Goal: Find specific page/section: Find specific page/section

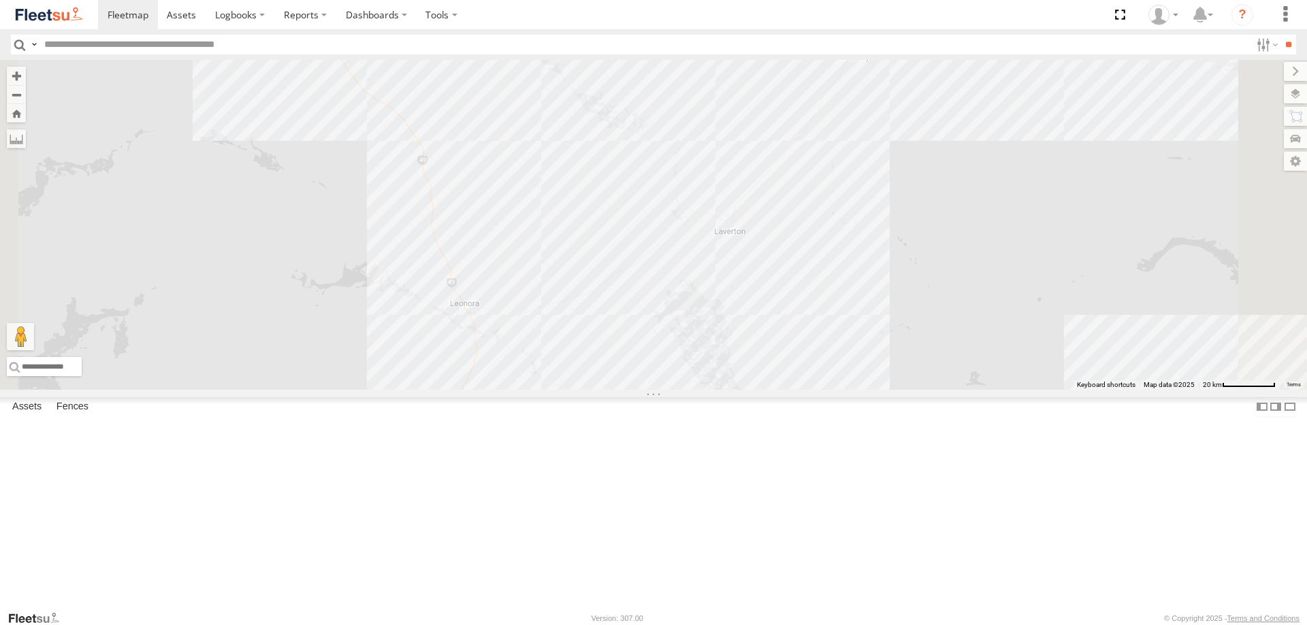
click at [762, 380] on div "PM852 Cage046 F0474 TL340 D0545 PM732 Cage234 D0557 F0400 TL331 PM810 LL119 F05…" at bounding box center [653, 225] width 1307 height 330
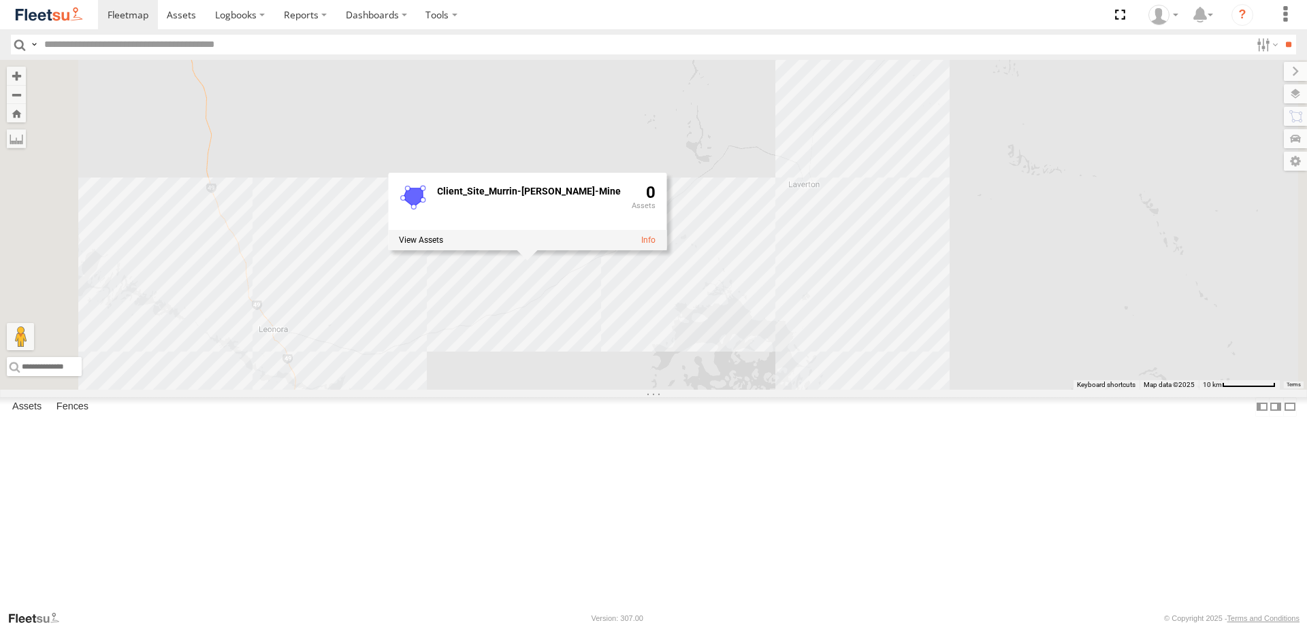
click at [806, 377] on div "PM852 Cage046 F0474 TL340 D0545 PM732 Cage234 D0557 F0400 TL331 PM810 LL119 F05…" at bounding box center [653, 225] width 1307 height 330
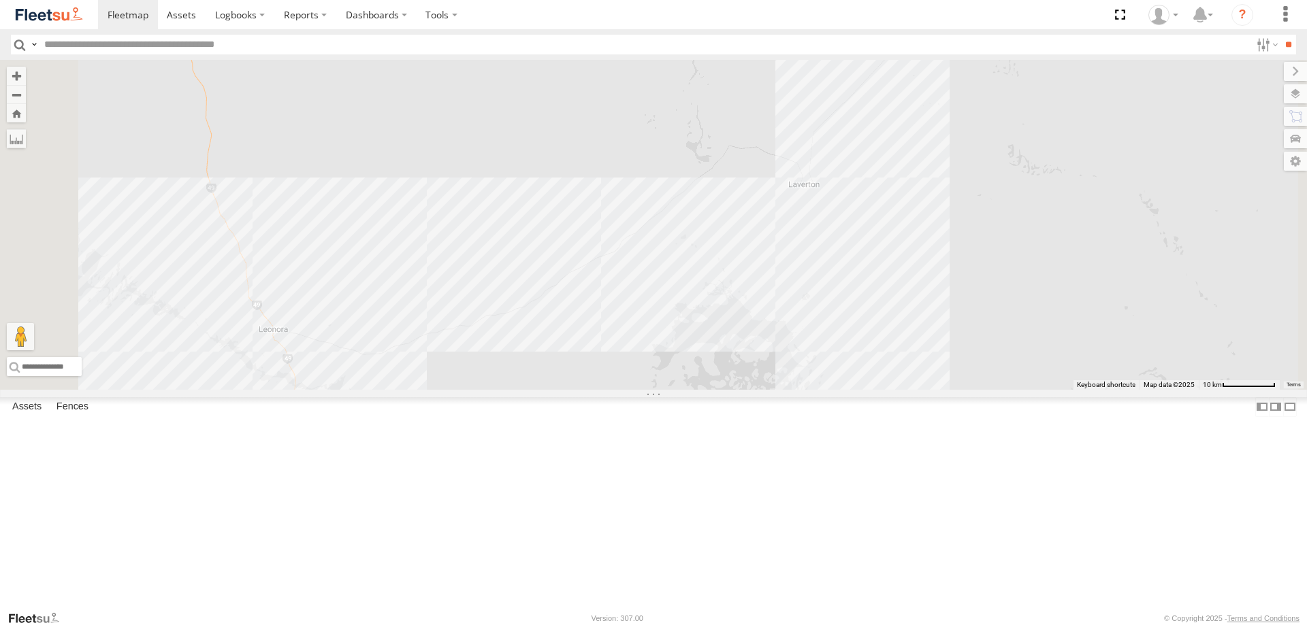
click at [806, 376] on div "PM852 Cage046 F0474 TL340 D0545 PM732 Cage234 D0557 F0400 TL331 PM810 LL119 F05…" at bounding box center [653, 225] width 1307 height 330
click at [810, 376] on div "PM852 Cage046 F0474 TL340 D0545 PM732 Cage234 D0557 F0400 TL331 PM810 LL119 F05…" at bounding box center [653, 225] width 1307 height 330
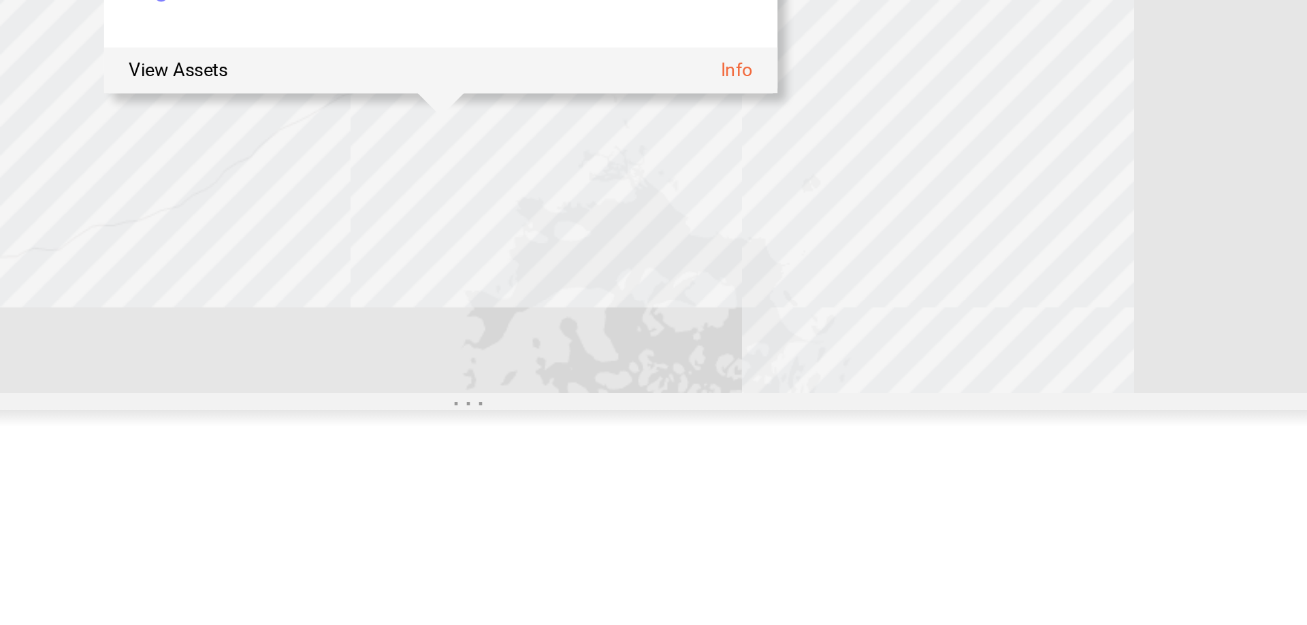
click at [804, 390] on div "PM852 Cage046 F0474 TL340 D0545 PM732 Cage234 D0557 F0400 TL331 PM810 LL119 F05…" at bounding box center [653, 225] width 1307 height 330
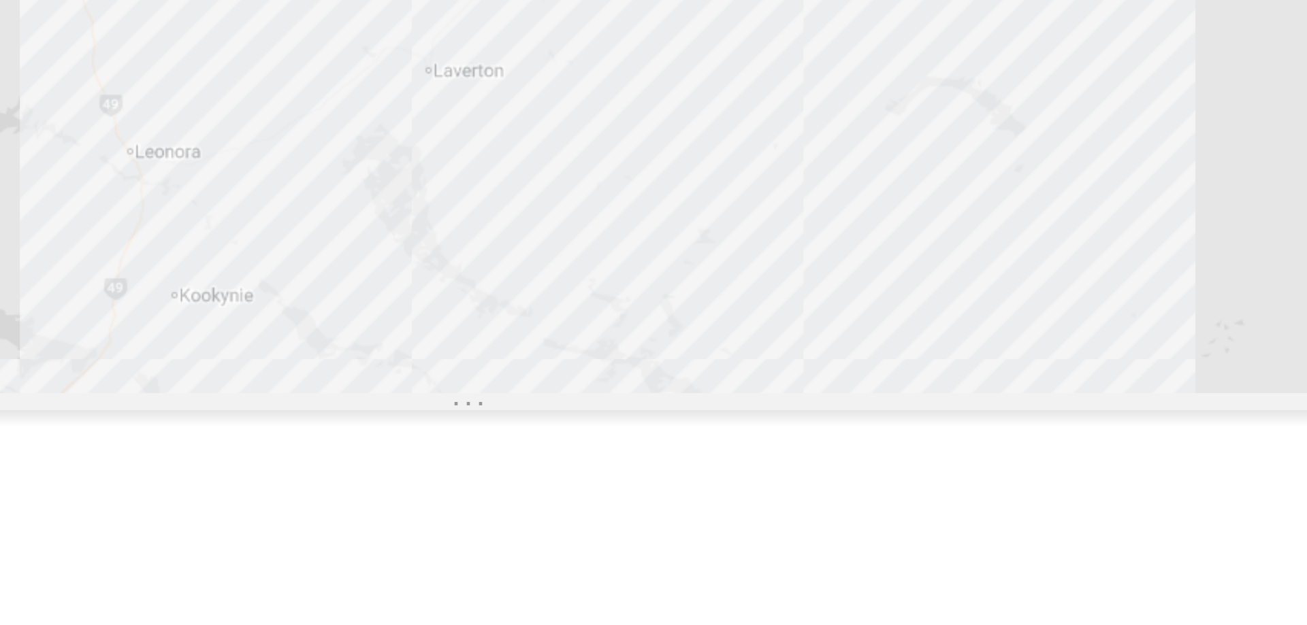
click at [810, 390] on div "F0400" at bounding box center [653, 225] width 1307 height 330
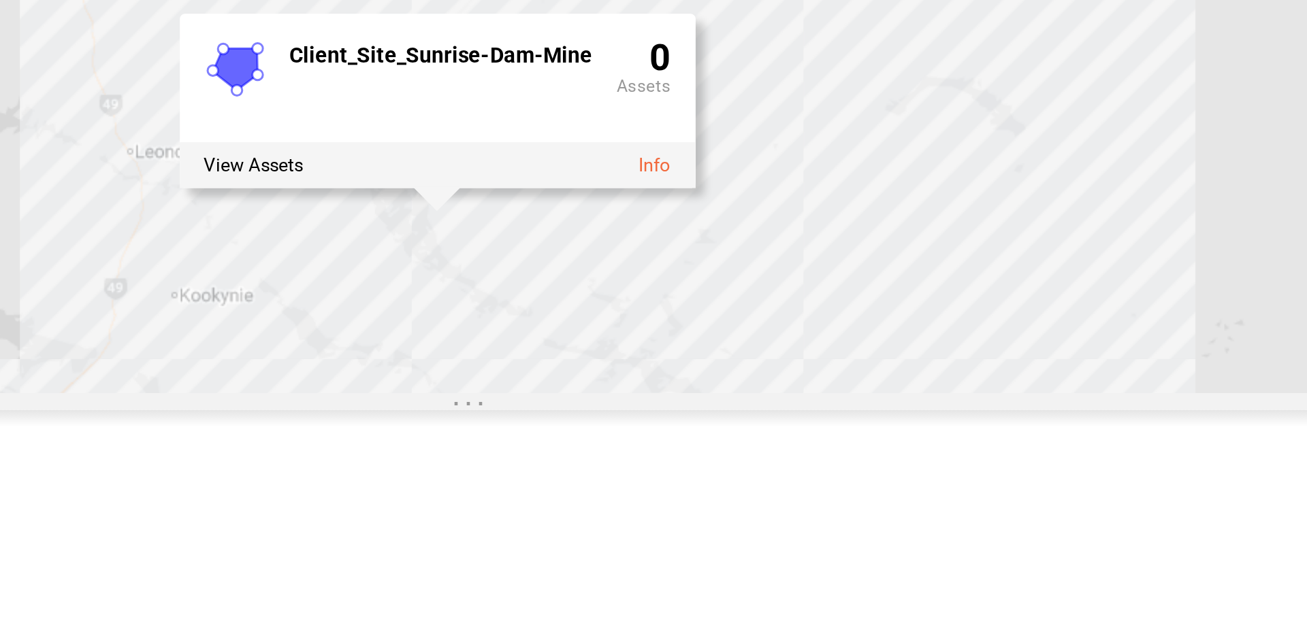
click at [747, 390] on div "F0400 Client_Site_Sunrise-Dam-Mine 0" at bounding box center [653, 225] width 1307 height 330
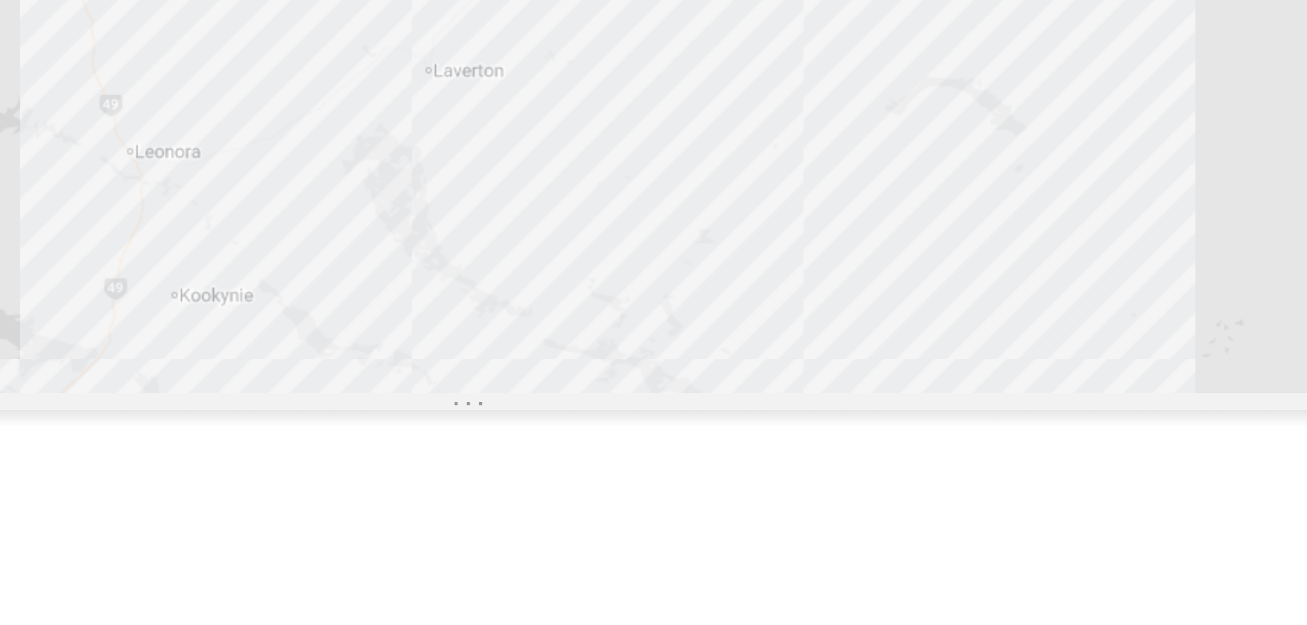
click at [634, 294] on div "F0400" at bounding box center [653, 225] width 1307 height 330
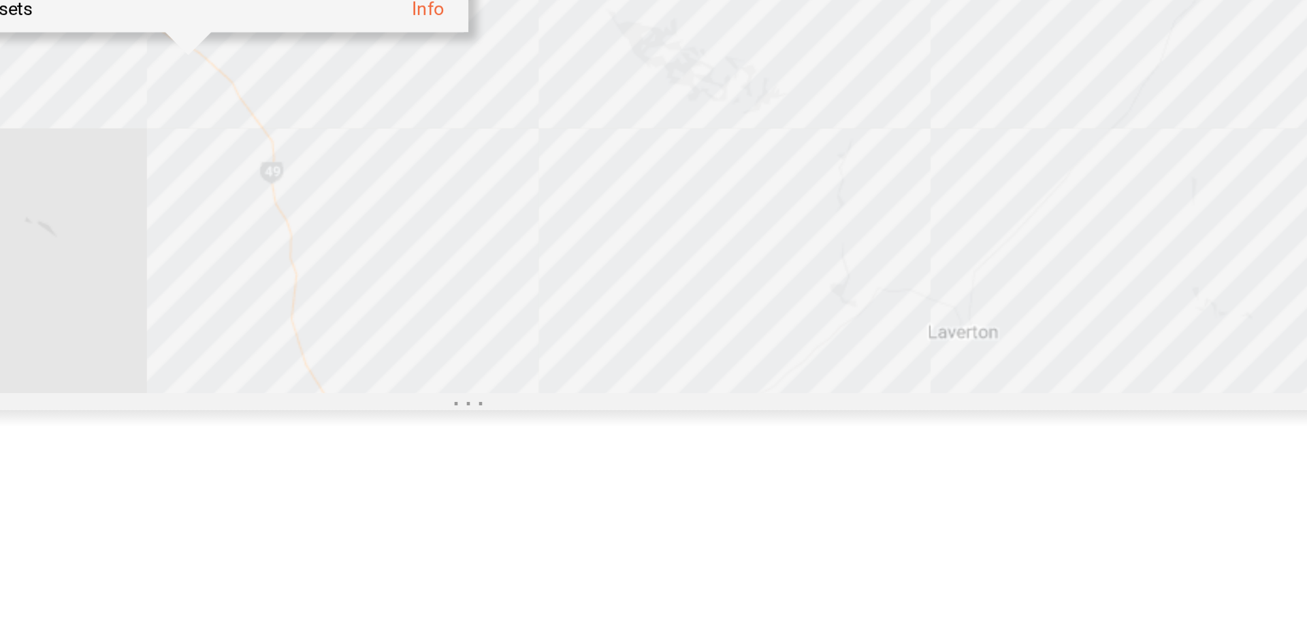
drag, startPoint x: 612, startPoint y: 294, endPoint x: 625, endPoint y: 371, distance: 78.1
click at [625, 371] on div "F0400 Client_Site_Thunderbox-Gold-Mine 0" at bounding box center [653, 225] width 1307 height 330
click at [577, 293] on div "F0400" at bounding box center [653, 225] width 1307 height 330
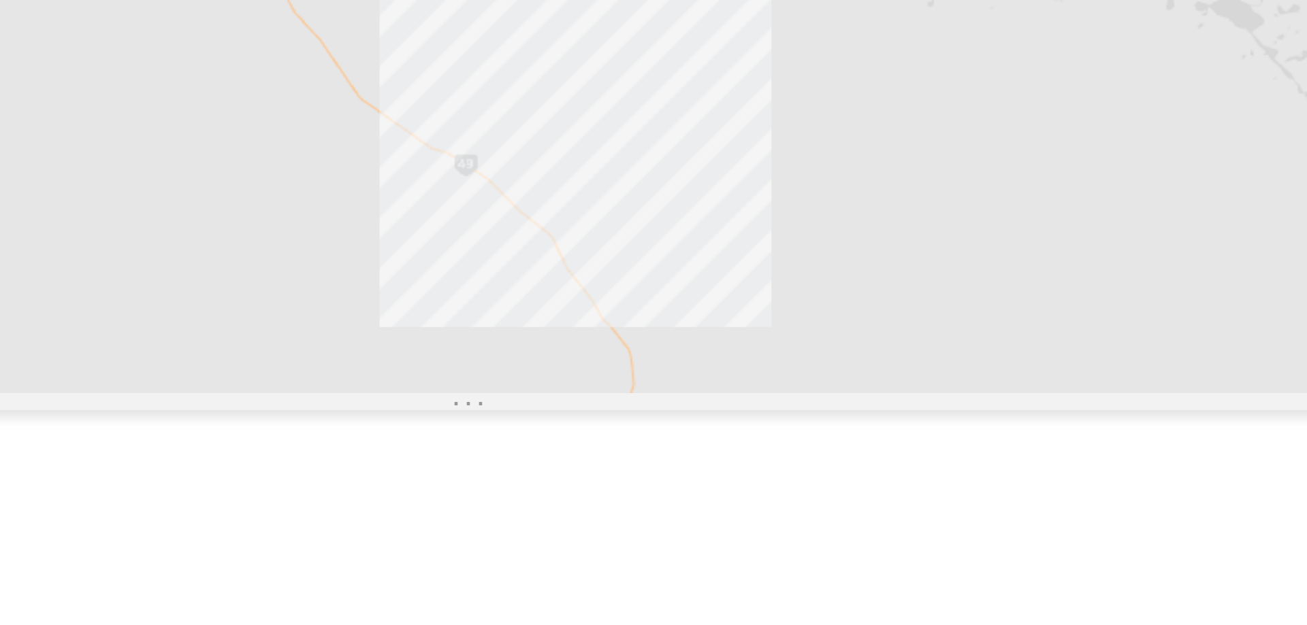
click at [573, 301] on div "F0400" at bounding box center [653, 225] width 1307 height 330
click at [683, 334] on div "F0400 Client_Site_Agnew-Mine 0" at bounding box center [653, 225] width 1307 height 330
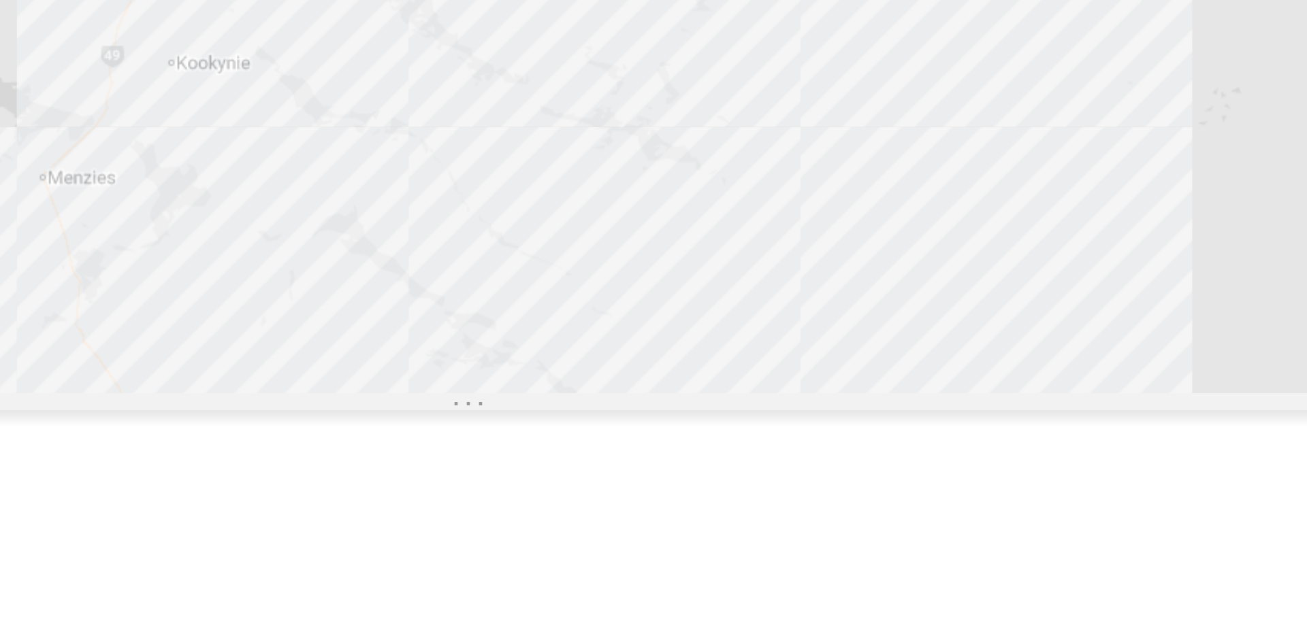
drag, startPoint x: 834, startPoint y: 434, endPoint x: 756, endPoint y: 278, distance: 174.4
click at [756, 278] on div "F0400" at bounding box center [653, 225] width 1307 height 330
click at [789, 390] on div "F0400 D0545" at bounding box center [653, 225] width 1307 height 330
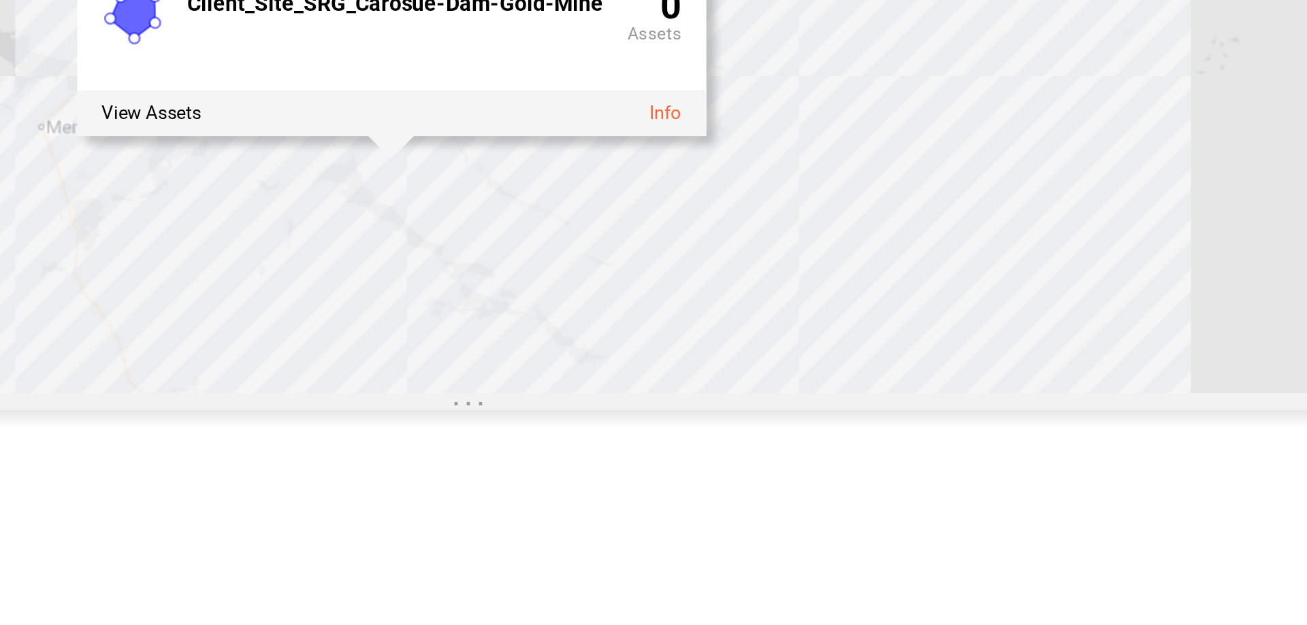
click at [631, 384] on div "F0400 D0545 Client_Site_SRG_Carosue-Dam-Gold-Mine 0" at bounding box center [653, 225] width 1307 height 330
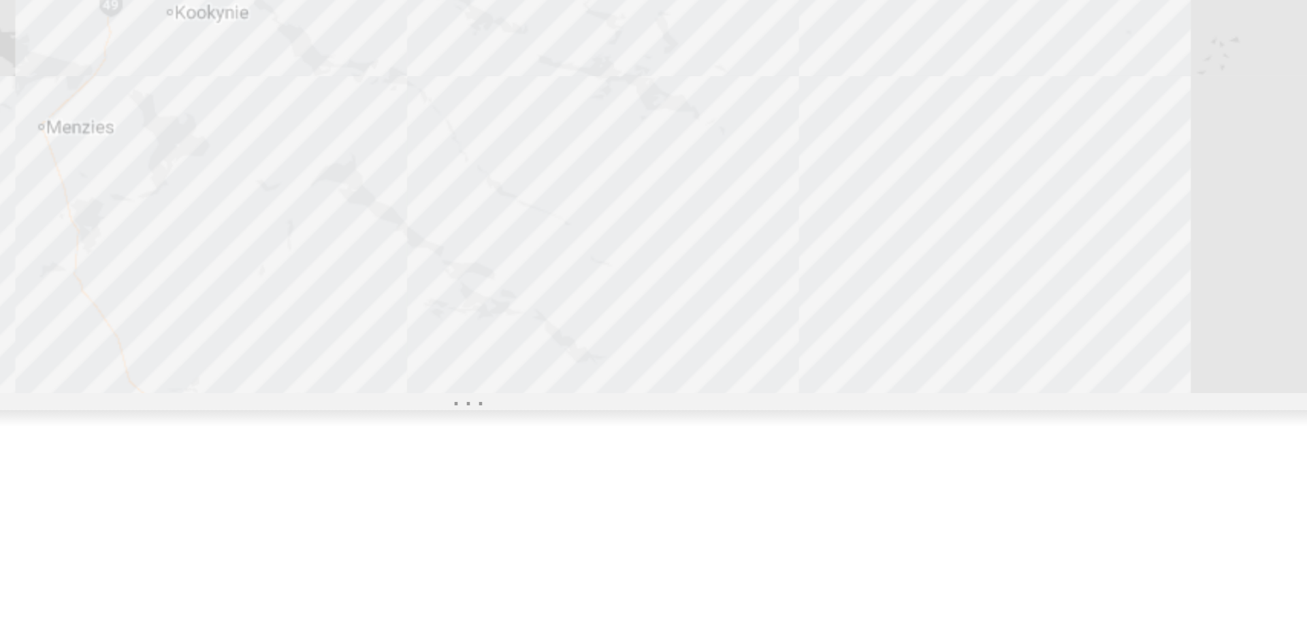
click at [630, 382] on div "F0400 D0545" at bounding box center [653, 225] width 1307 height 330
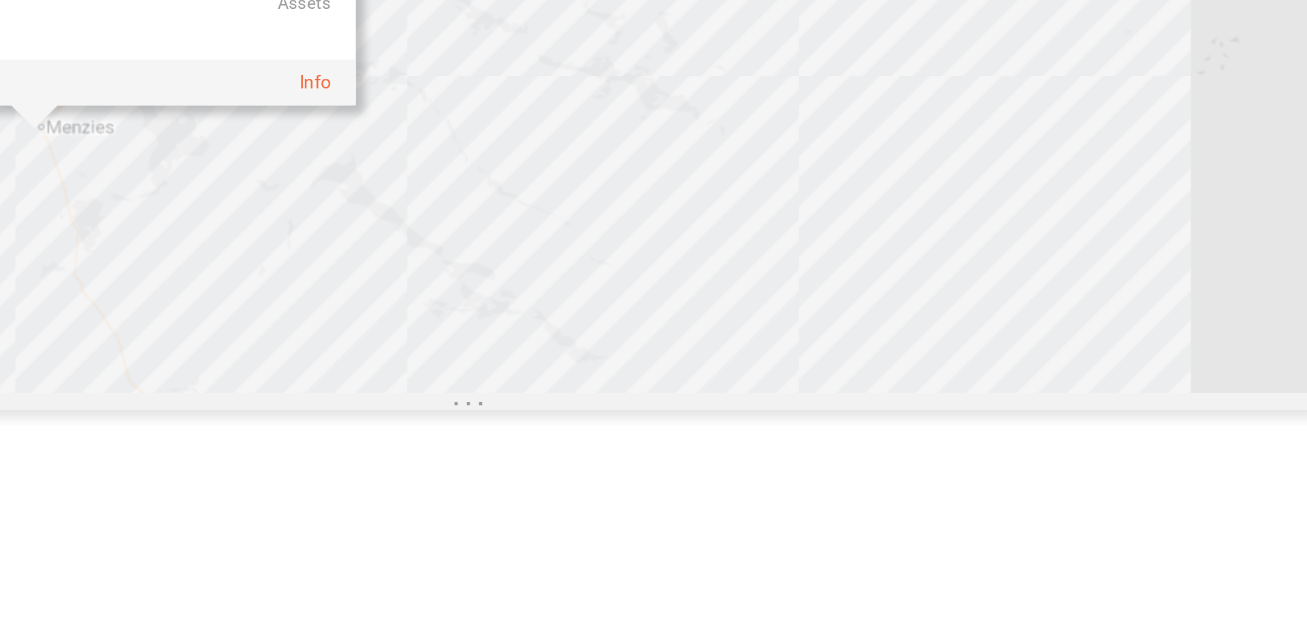
click at [651, 390] on div "F0400 D0545 Client_Approach_28-Villages_Riverina-Mine Pre Arrival Riverina 0" at bounding box center [653, 225] width 1307 height 330
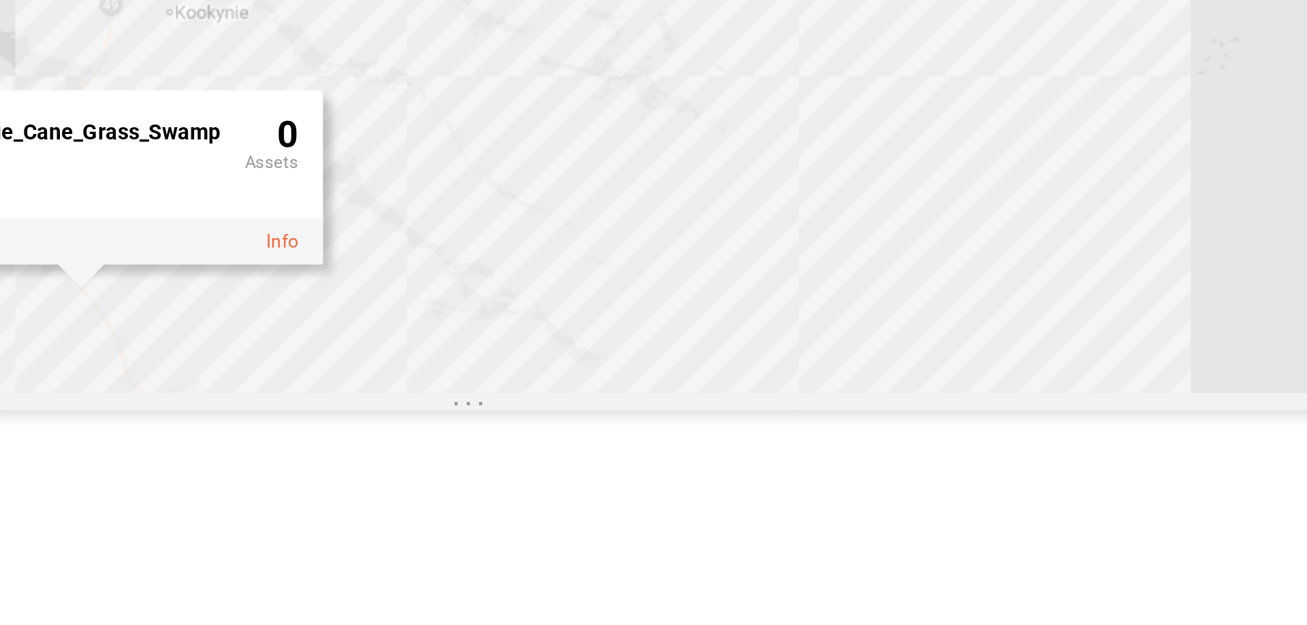
click at [604, 390] on div "F0400 D0545 Bridge_Cane_Grass_Swamp 0" at bounding box center [653, 225] width 1307 height 330
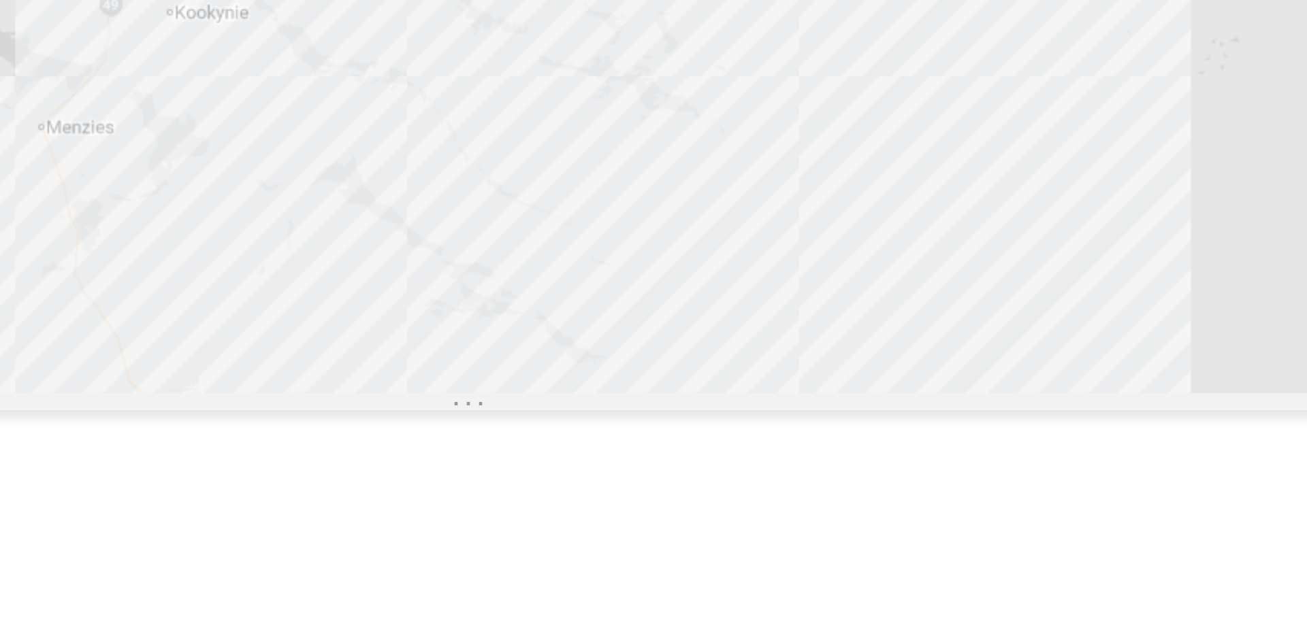
click at [585, 390] on div "F0400 D0545" at bounding box center [653, 225] width 1307 height 330
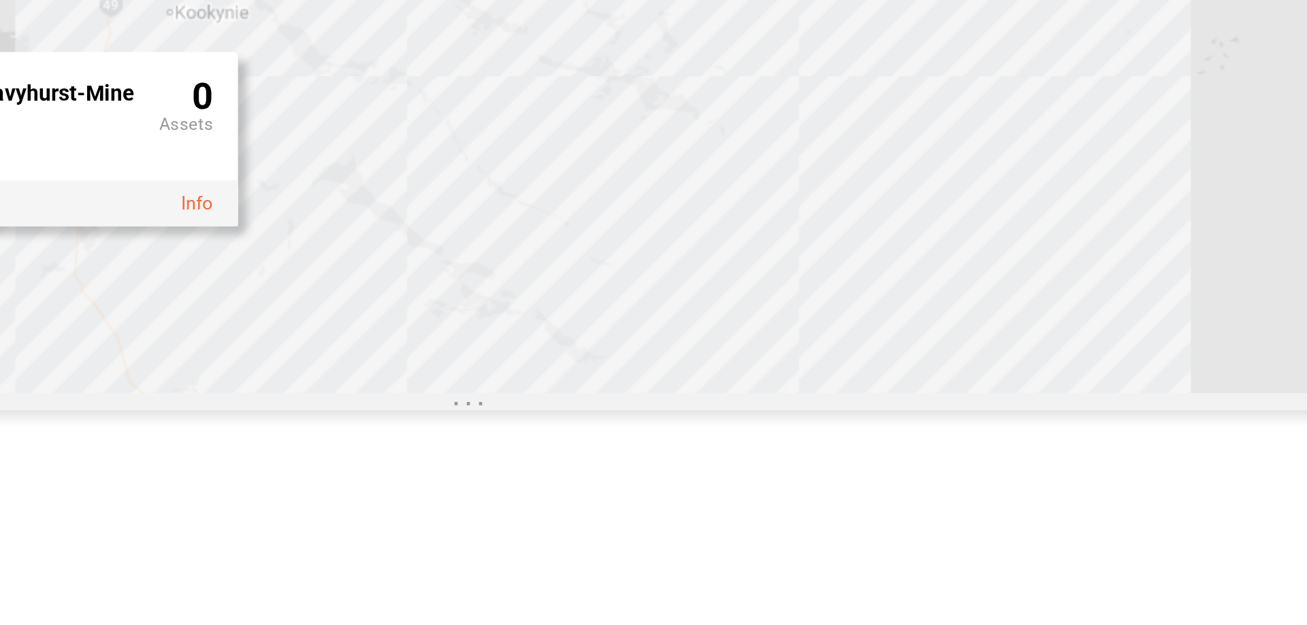
click at [529, 390] on div "F0400 D0545 Client_Site_28-Villages_Davyhurst-Mine 0" at bounding box center [653, 225] width 1307 height 330
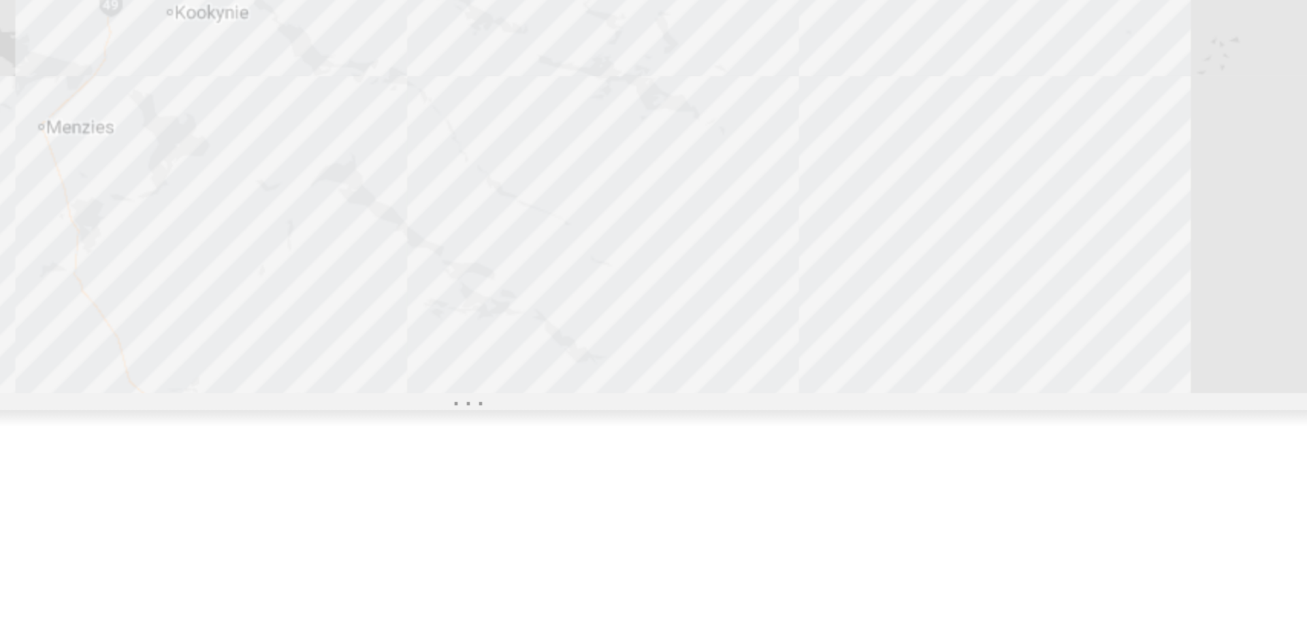
click at [573, 390] on div "F0400 D0545" at bounding box center [653, 225] width 1307 height 330
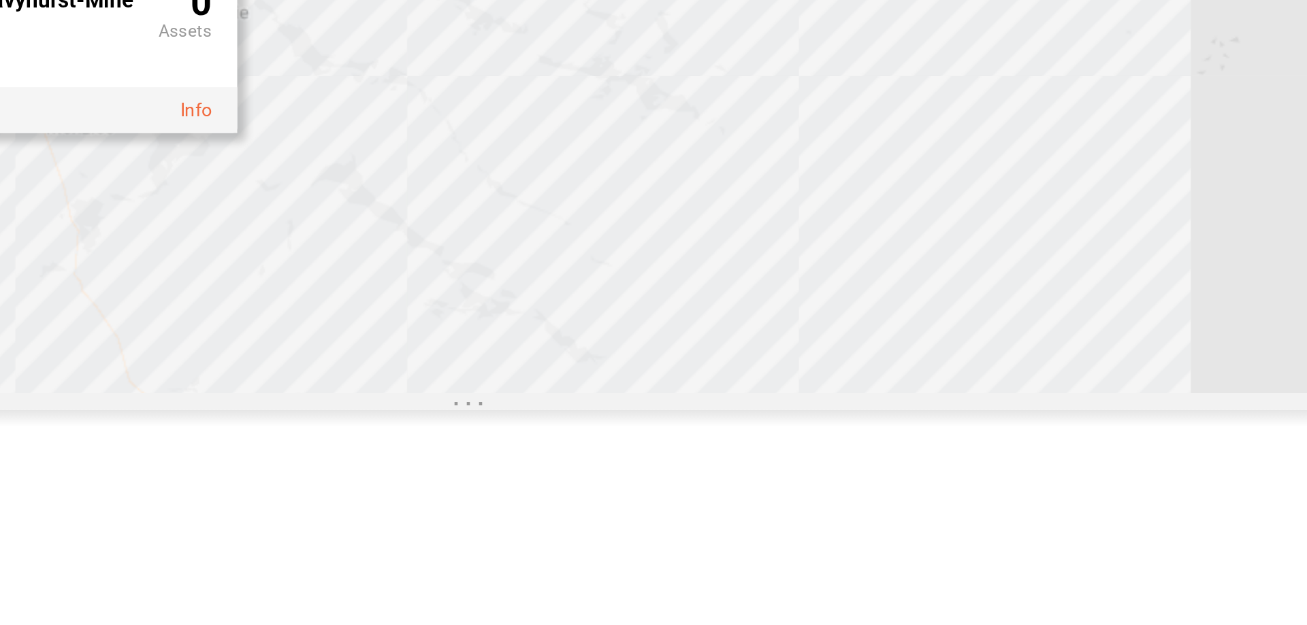
click at [551, 274] on div "Client_Approach_28-Villages_Davyhurst-[GEOGRAPHIC_DATA] [GEOGRAPHIC_DATA] Pre A…" at bounding box center [404, 236] width 294 height 78
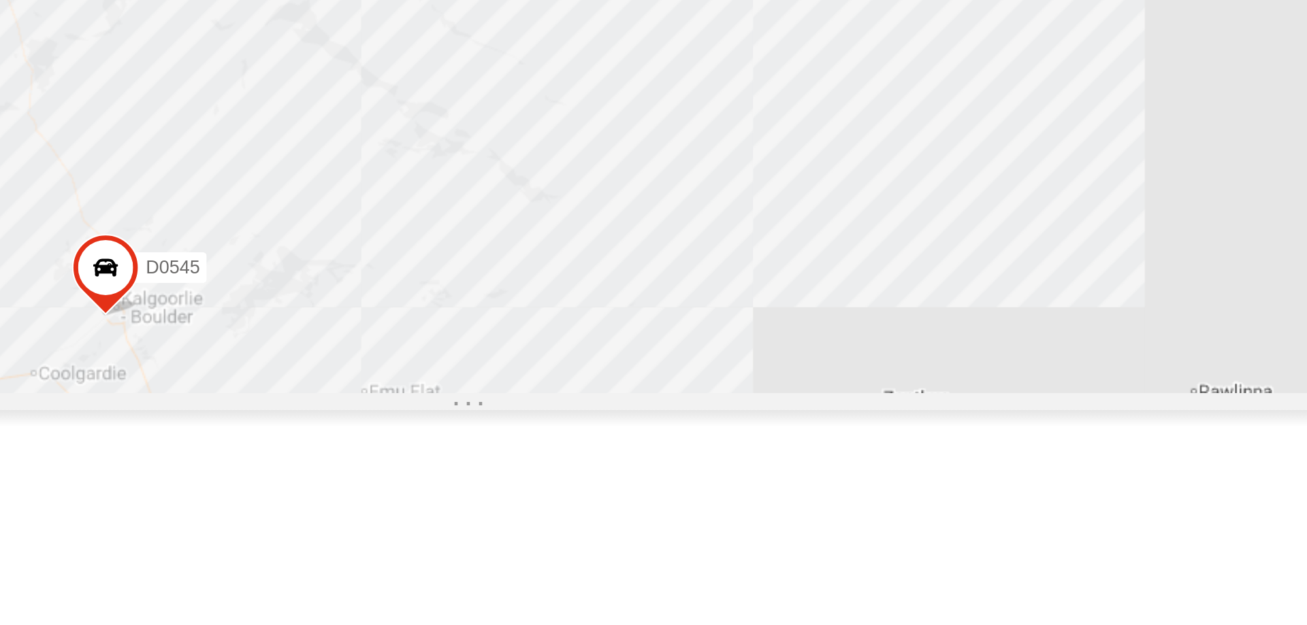
drag, startPoint x: 656, startPoint y: 425, endPoint x: 630, endPoint y: 329, distance: 98.9
click at [630, 329] on div "F0400 D0545 Client_Approach_28-Villages_Davyhurst-[GEOGRAPHIC_DATA] [GEOGRAPHIC…" at bounding box center [653, 225] width 1307 height 330
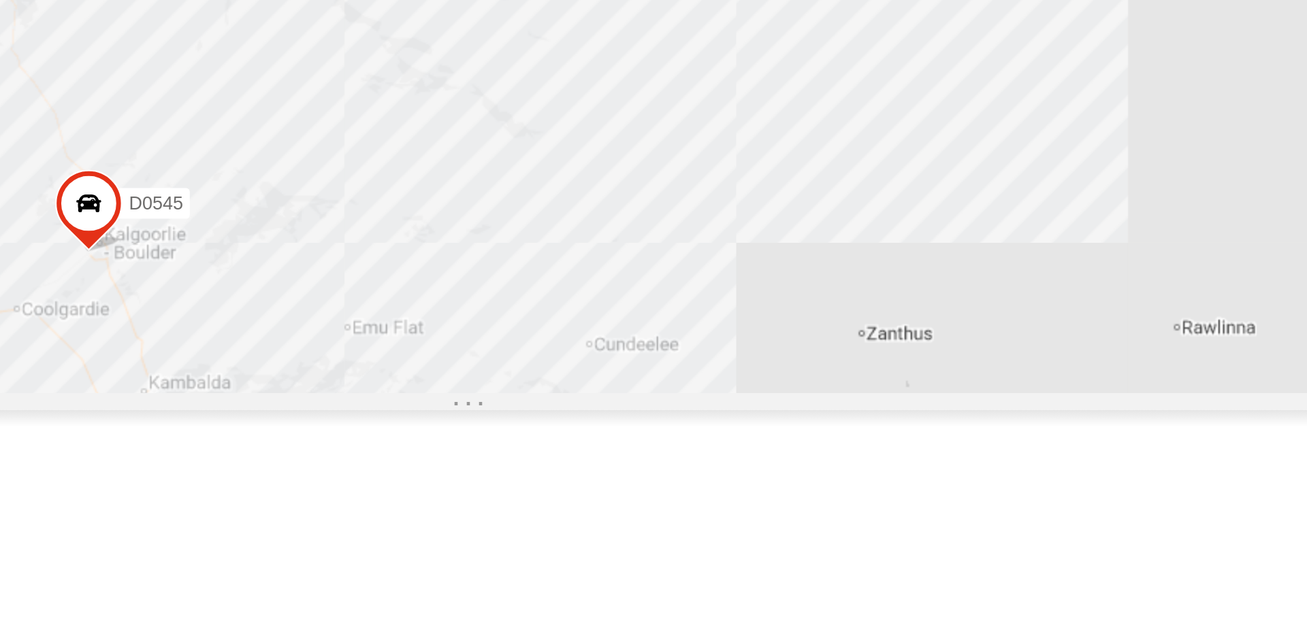
click at [623, 349] on div "F0400 D0545 Client_Approach_28-Villages_Davyhurst-[GEOGRAPHIC_DATA] [GEOGRAPHIC…" at bounding box center [653, 225] width 1307 height 330
click at [622, 350] on div "F0400 D0545" at bounding box center [653, 225] width 1307 height 330
click at [622, 353] on div "F0400 D0545" at bounding box center [653, 225] width 1307 height 330
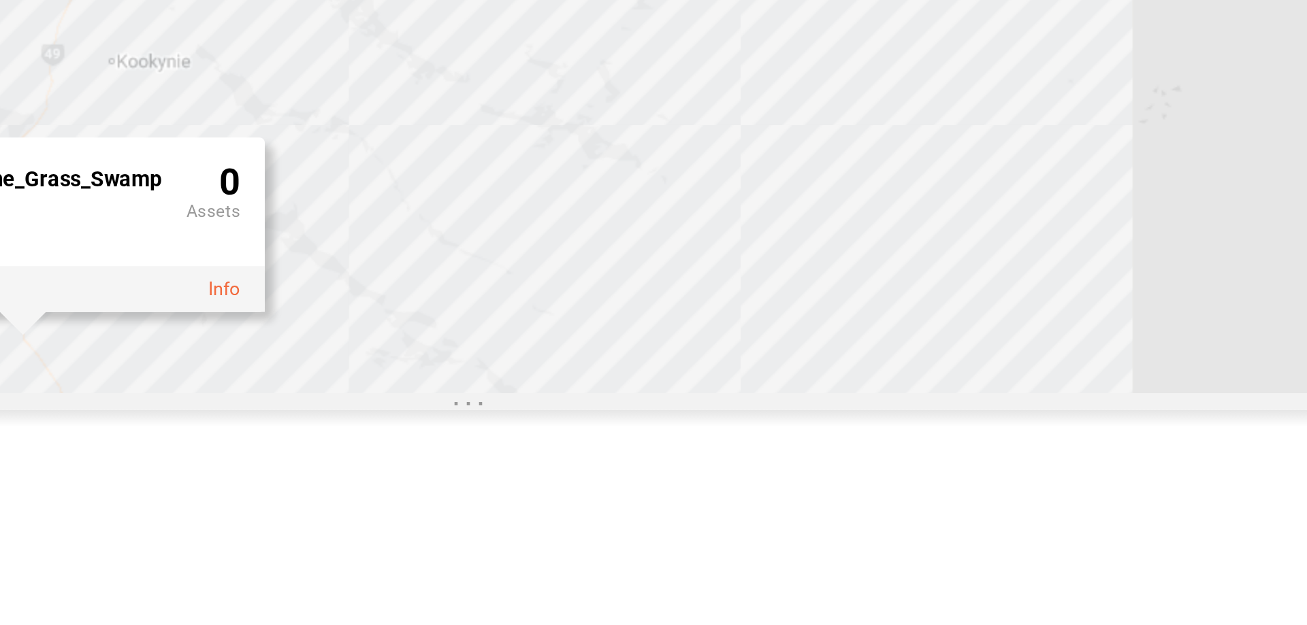
drag, startPoint x: 758, startPoint y: 345, endPoint x: 761, endPoint y: 474, distance: 128.7
click at [761, 390] on div "F0400 D0545 Bridge_Cane_Grass_Swamp 0" at bounding box center [653, 225] width 1307 height 330
click at [792, 283] on div "F0400 D0545 Bridge_Cane_Grass_Swamp 0" at bounding box center [653, 225] width 1307 height 330
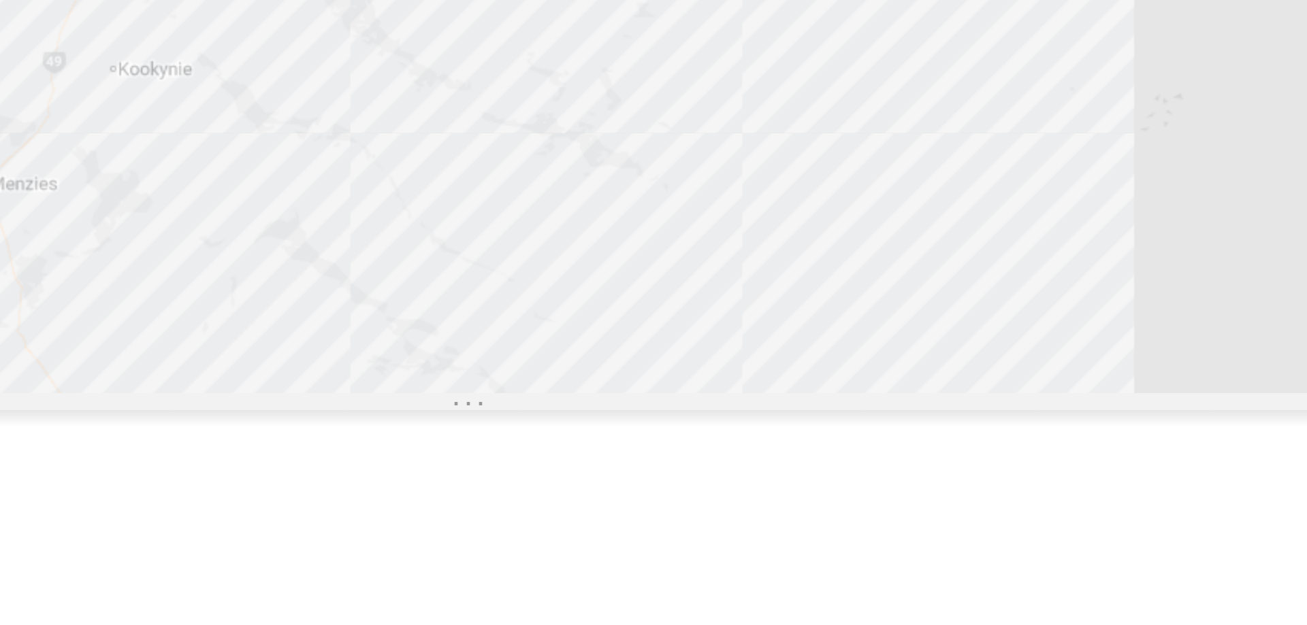
click at [793, 288] on div "F0400 D0545" at bounding box center [653, 225] width 1307 height 330
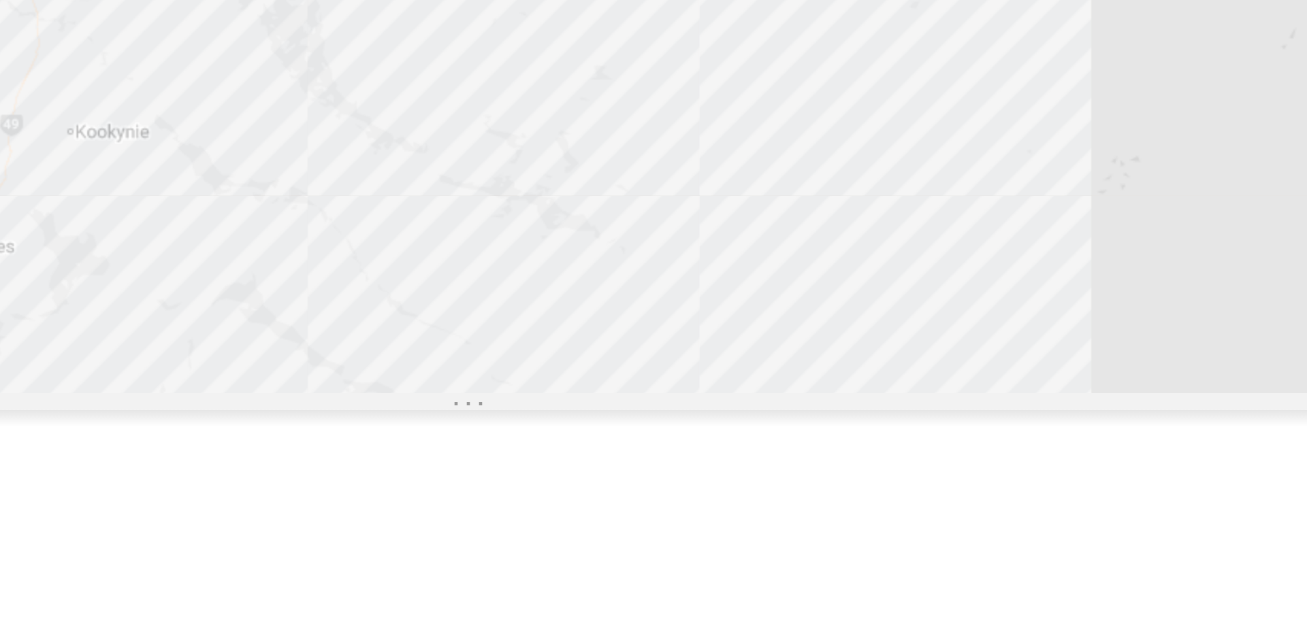
drag, startPoint x: 774, startPoint y: 299, endPoint x: 748, endPoint y: 334, distance: 43.8
click at [748, 334] on div "F0400 D0545 Client_Site_Viva_Mt-Weld-Mine-Ops 0" at bounding box center [653, 225] width 1307 height 330
click at [751, 319] on div "F0400 D0545" at bounding box center [653, 225] width 1307 height 330
click at [811, 340] on div "F0400 D0545 Client_Site_Sodexo_Granny-[PERSON_NAME]-Mine 0" at bounding box center [653, 225] width 1307 height 330
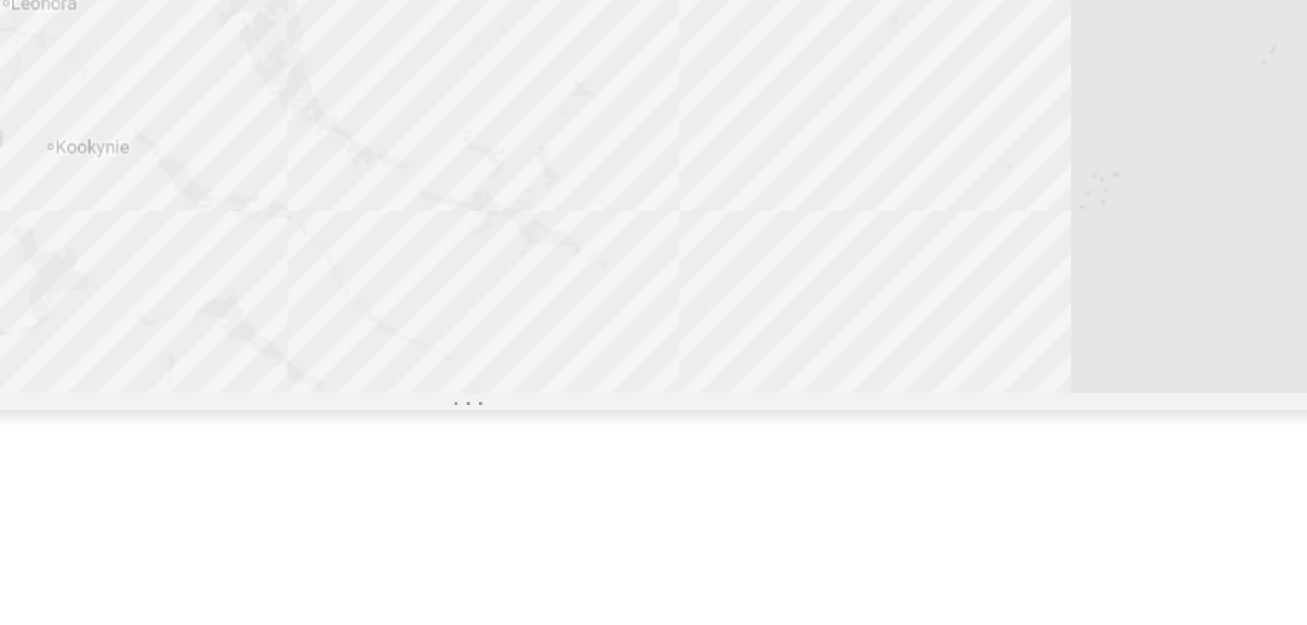
click at [756, 280] on div "F0400 D0545" at bounding box center [653, 225] width 1307 height 330
drag, startPoint x: 749, startPoint y: 305, endPoint x: 749, endPoint y: 338, distance: 33.3
click at [749, 338] on div "F0400 D0545 Client_Site_Admiral 0" at bounding box center [653, 225] width 1307 height 330
click at [623, 371] on div "F0400 D0545 Client_Site_Admiral 0" at bounding box center [653, 225] width 1307 height 330
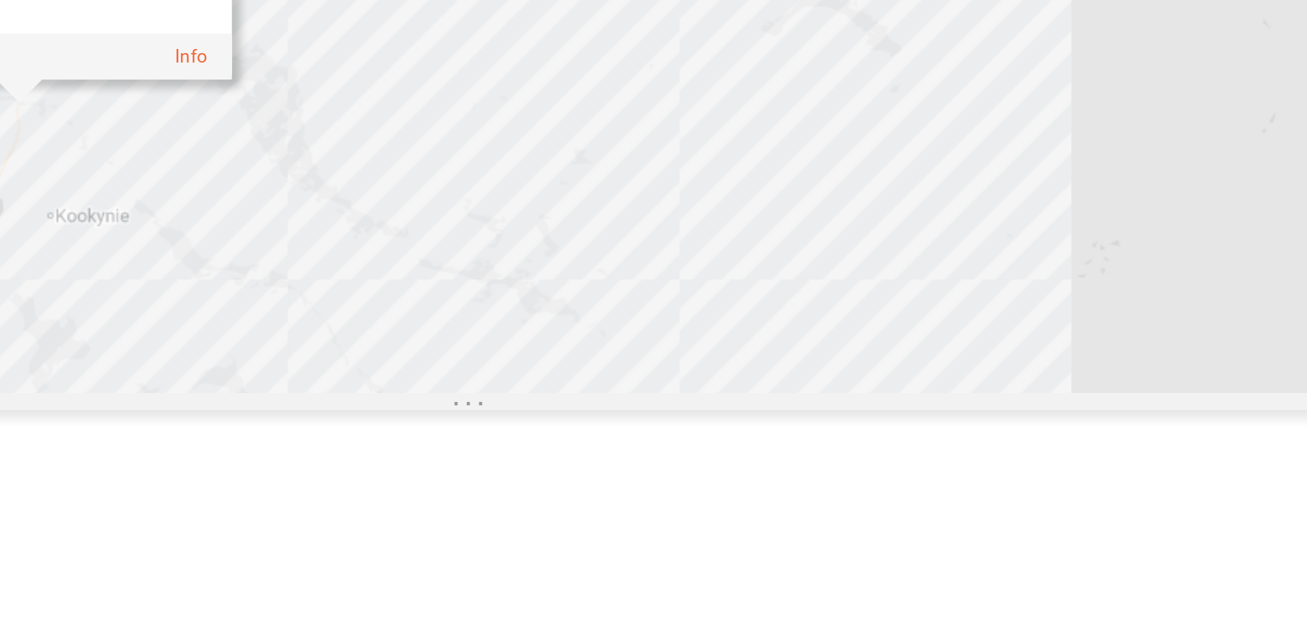
click at [603, 380] on div "F0400 D0545 Bridge_Lake_Reaside 0" at bounding box center [653, 225] width 1307 height 330
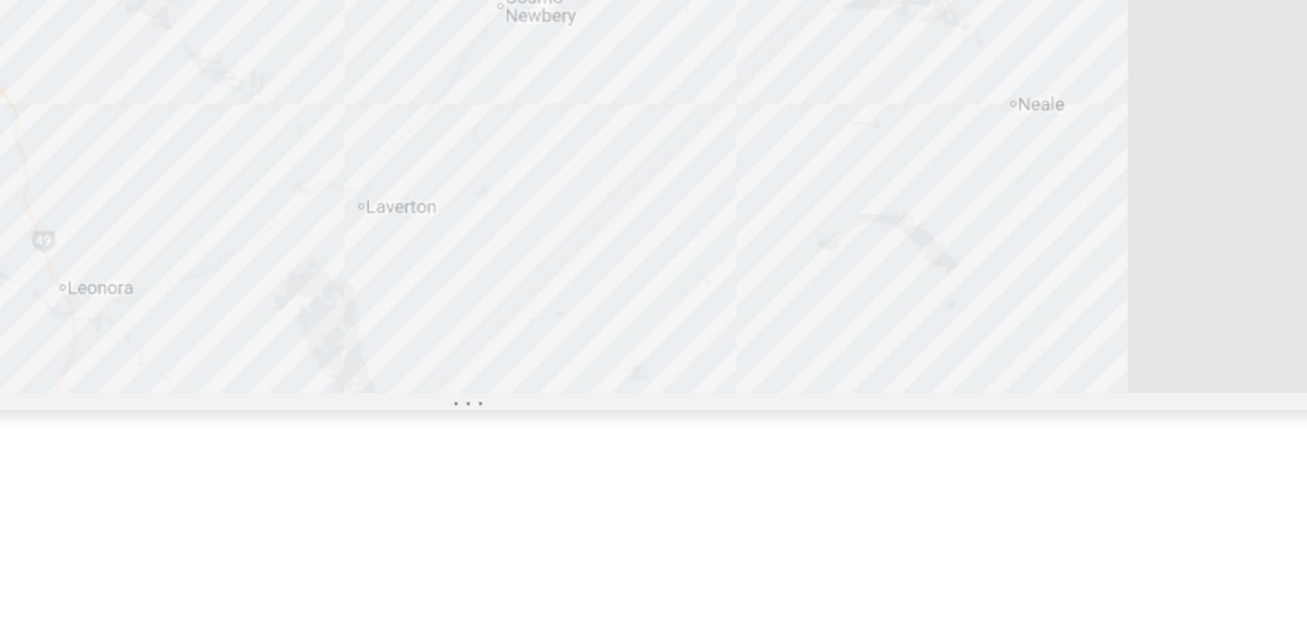
drag, startPoint x: 593, startPoint y: 295, endPoint x: 619, endPoint y: 398, distance: 106.8
click at [619, 390] on div "F0400 D0545" at bounding box center [653, 225] width 1307 height 330
click at [549, 252] on div "F0400 D0545" at bounding box center [653, 225] width 1307 height 330
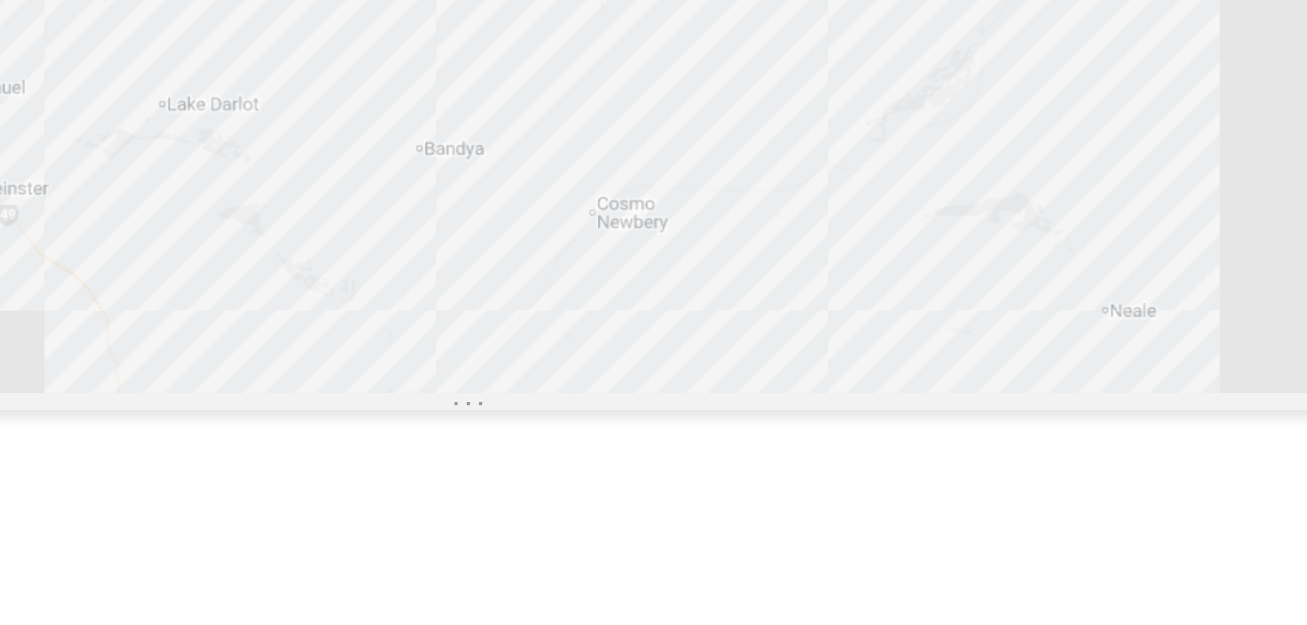
drag, startPoint x: 575, startPoint y: 278, endPoint x: 613, endPoint y: 350, distance: 82.2
click at [613, 350] on div "F0400 D0545 Client_Site_BHP-Nickel-West_Cliffs-Mine 0" at bounding box center [653, 225] width 1307 height 330
click at [627, 376] on div "F0400 D0545 Client_Site_BHP-Nickel-West_Cliffs-Mine 0" at bounding box center [653, 225] width 1307 height 330
click at [779, 363] on div "F0400 D0545" at bounding box center [653, 225] width 1307 height 330
click at [780, 361] on div "F0400 D0545" at bounding box center [653, 225] width 1307 height 330
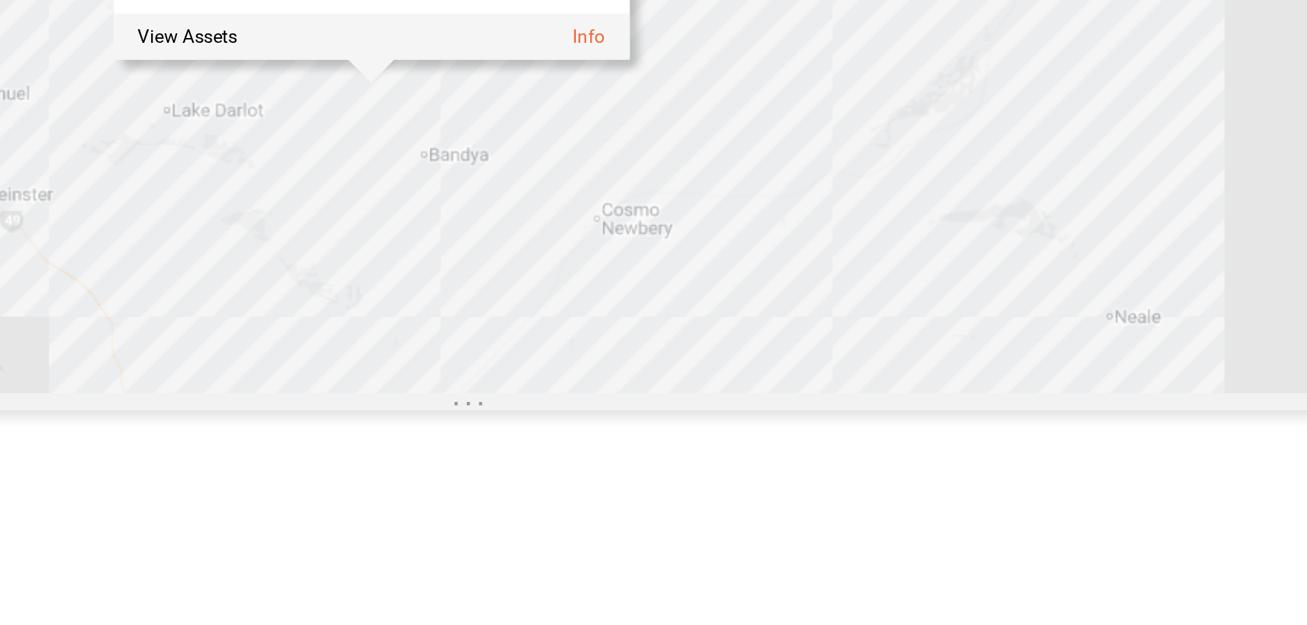
click at [813, 390] on div "F0400 D0545 Client_Site_Viva_Maca-Gloster 0" at bounding box center [653, 225] width 1307 height 330
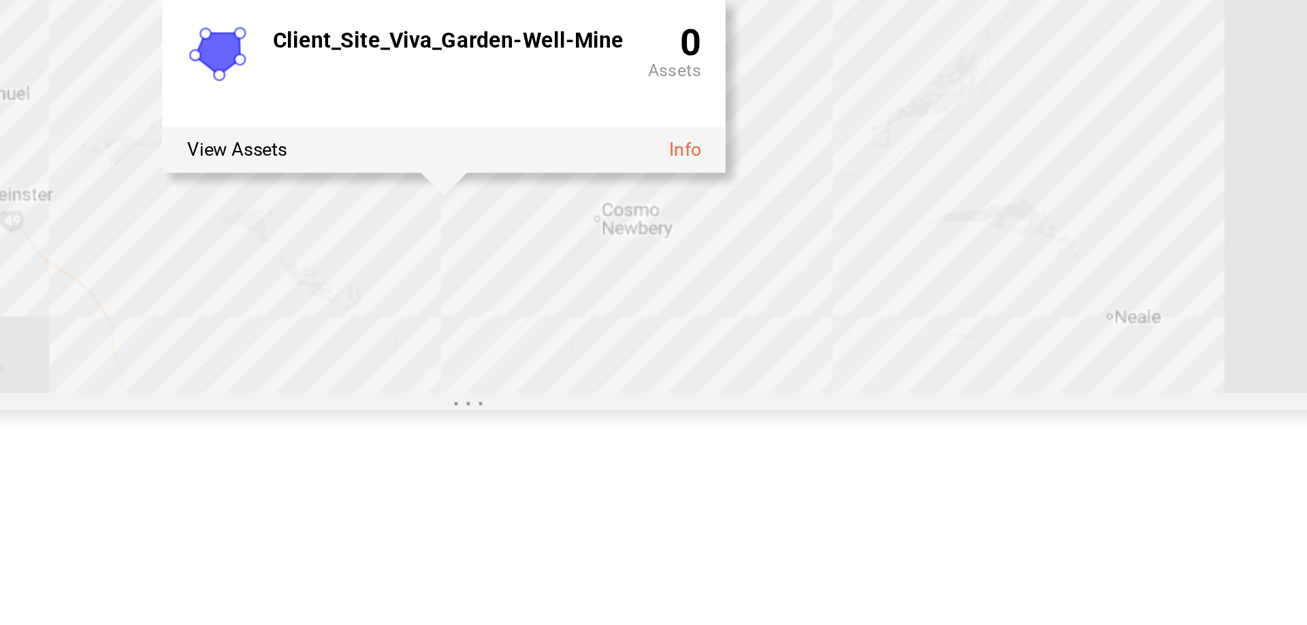
click at [788, 390] on div "F0400 D0545 Client_Site_Viva_Garden-Well-Mine 0" at bounding box center [653, 225] width 1307 height 330
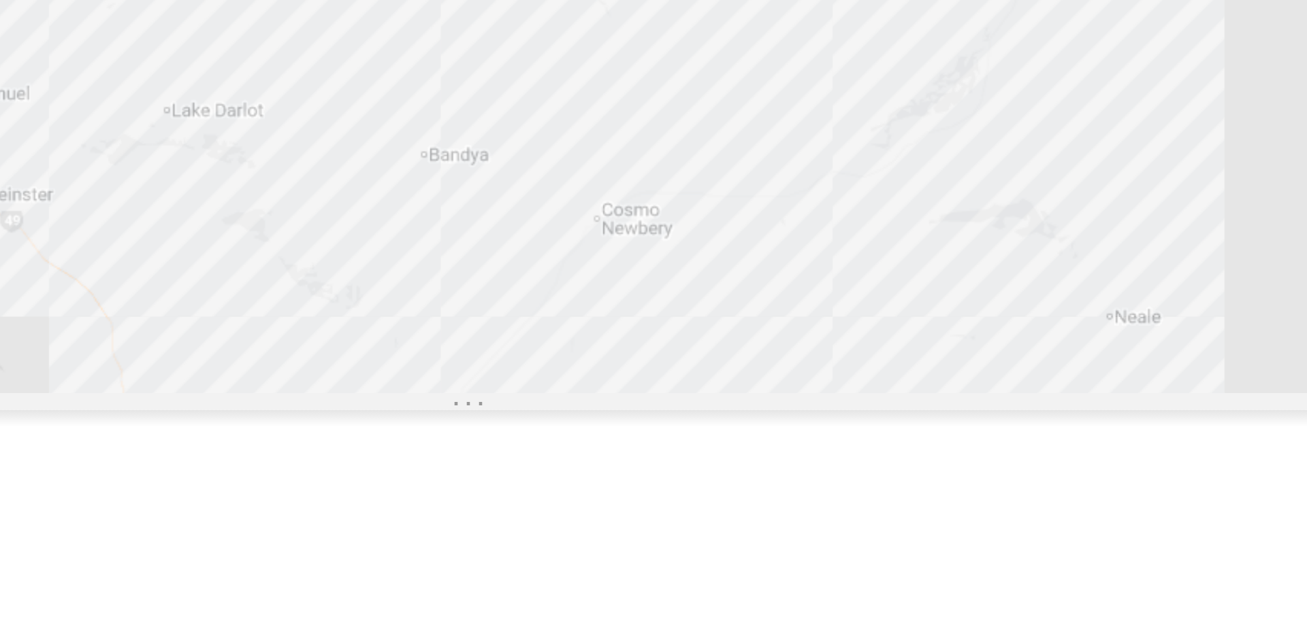
click at [802, 390] on div "F0400 D0545" at bounding box center [653, 225] width 1307 height 330
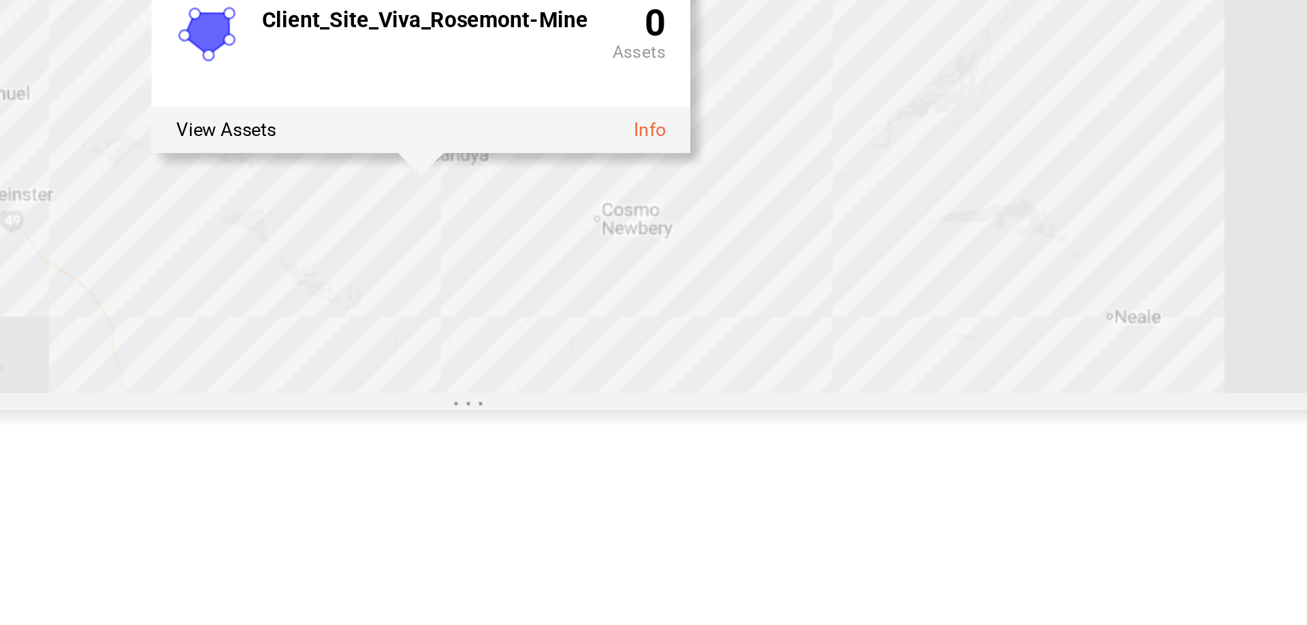
click at [866, 390] on div "F0400 D0545 Client_Site_Viva_Rosemont-Mine 0" at bounding box center [653, 225] width 1307 height 330
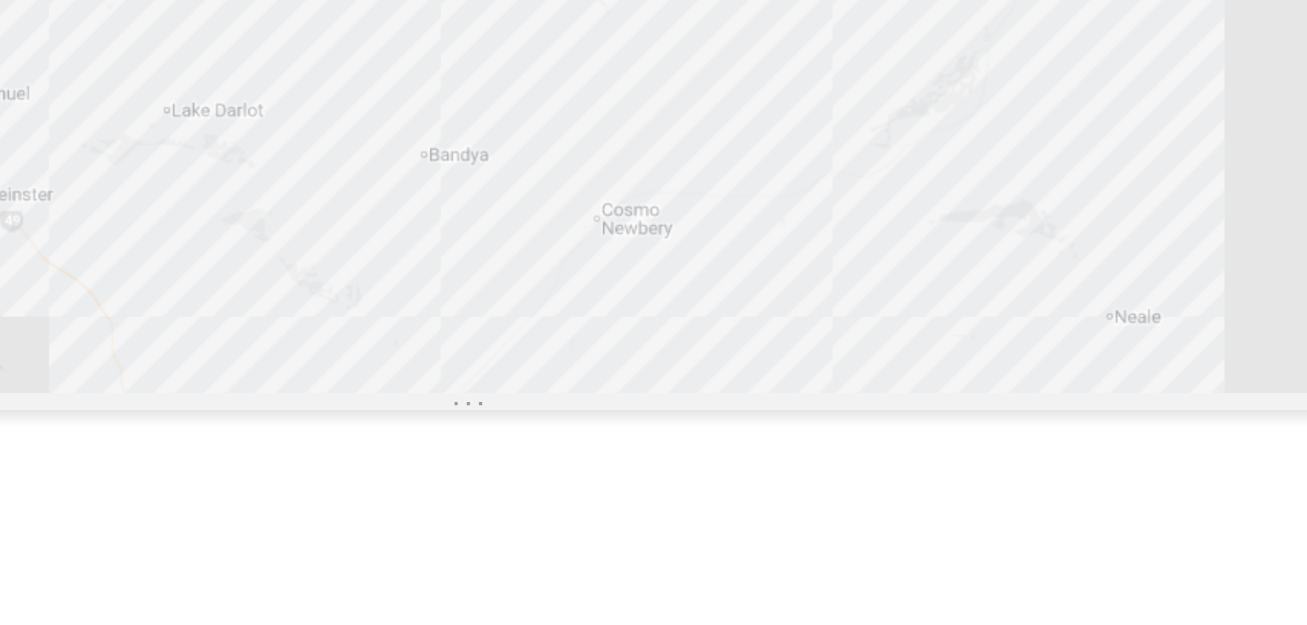
click at [814, 370] on div "F0400 D0545" at bounding box center [653, 225] width 1307 height 330
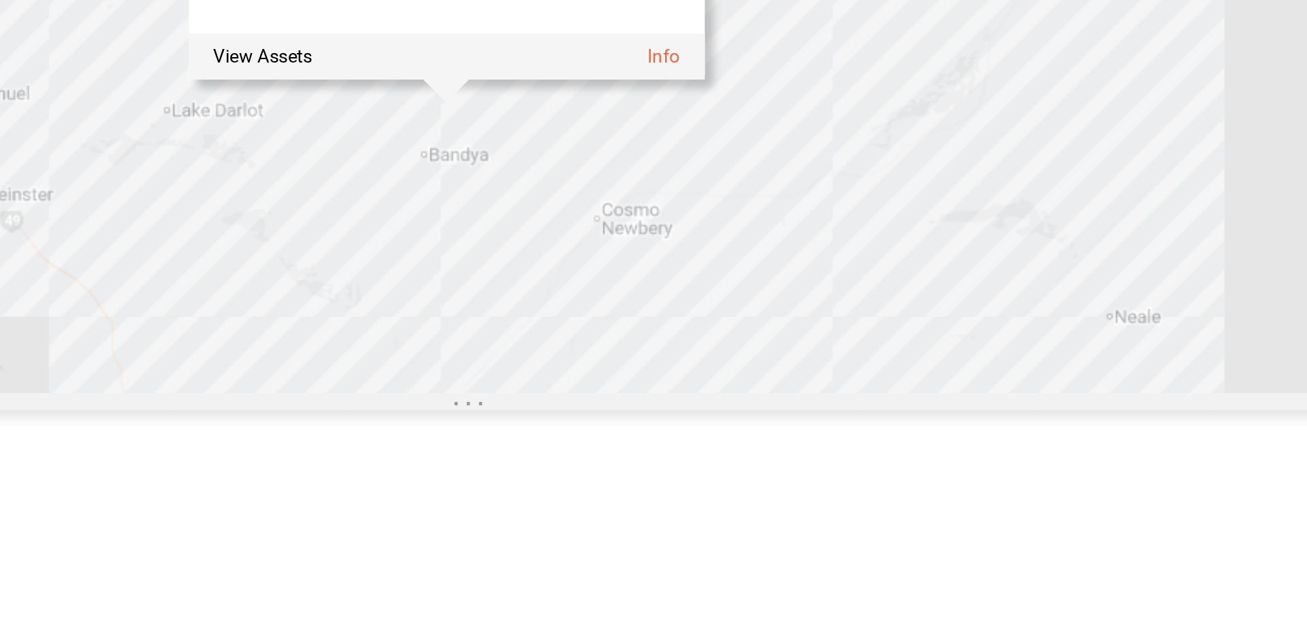
click at [710, 390] on div "F0400 D0545 Client_Site_Viva_Moolart-Mine 0" at bounding box center [653, 225] width 1307 height 330
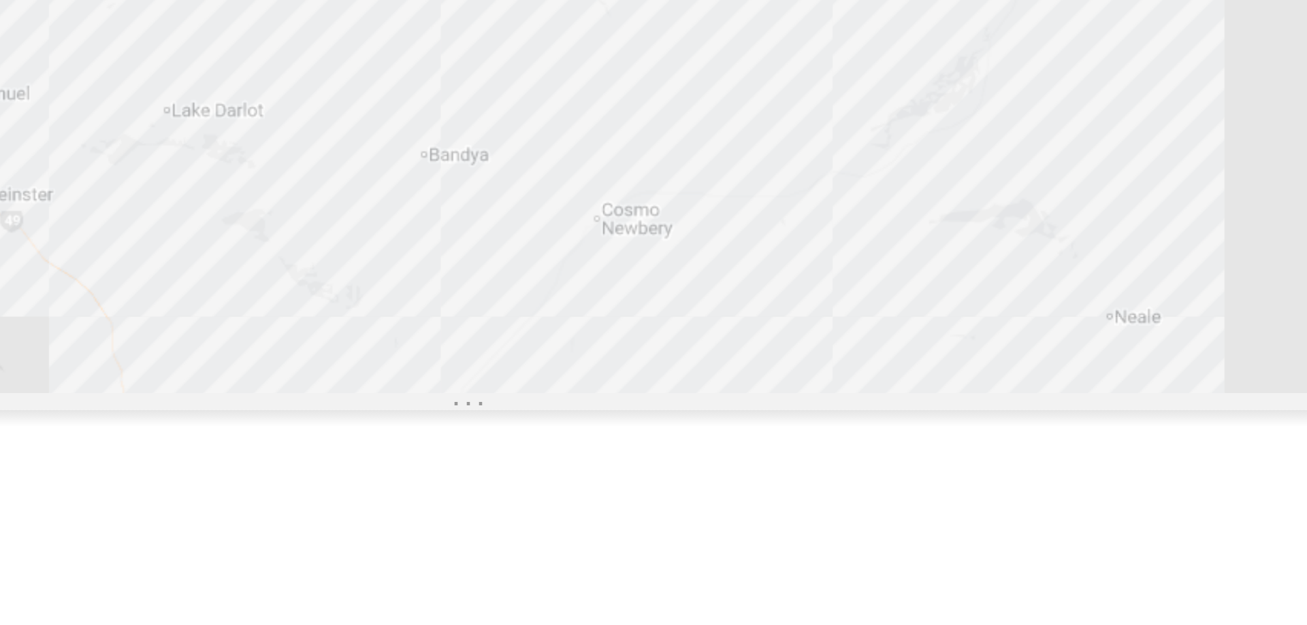
click at [649, 390] on div "F0400 D0545" at bounding box center [653, 225] width 1307 height 330
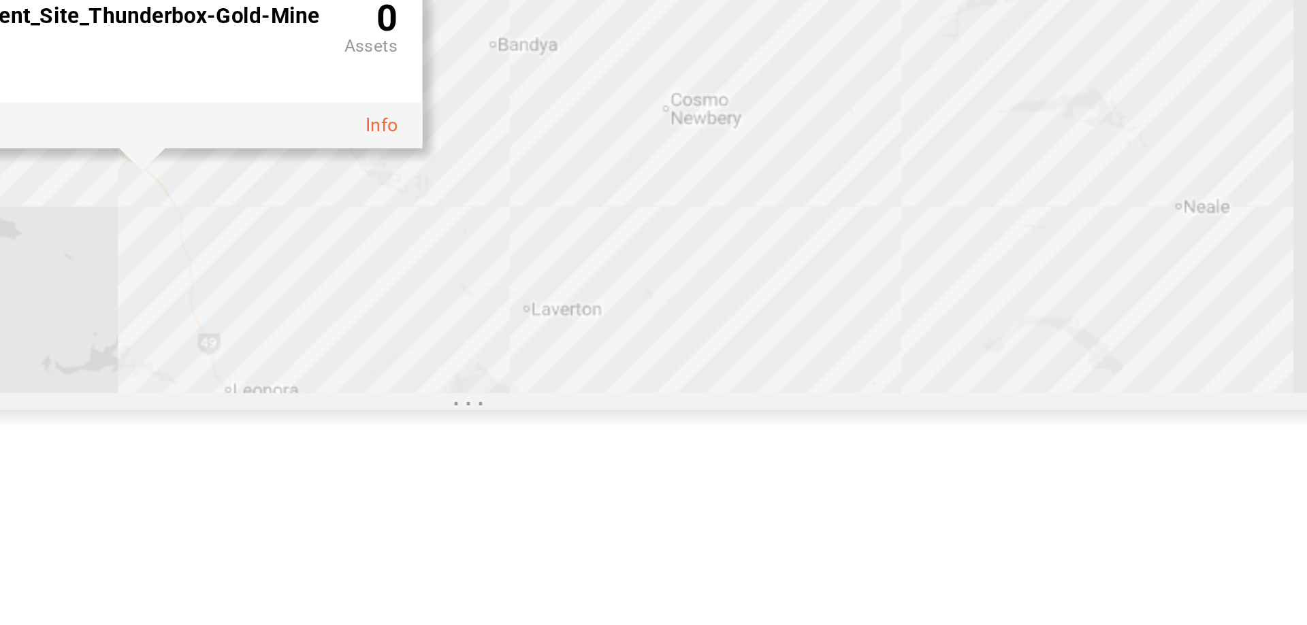
drag, startPoint x: 655, startPoint y: 472, endPoint x: 691, endPoint y: 407, distance: 74.4
click at [691, 390] on div "F0400 D0545 Client_Site_Thunderbox-Gold-Mine 0" at bounding box center [653, 225] width 1307 height 330
click at [677, 390] on div "F0400 D0545 Client_Site_Thunderbox-Gold-Mine 0" at bounding box center [653, 225] width 1307 height 330
